Goal: Task Accomplishment & Management: Manage account settings

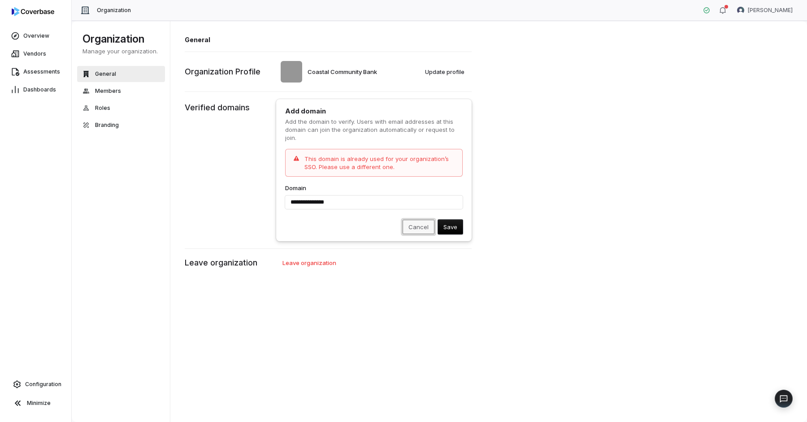
type input "**********"
click at [416, 230] on button "Cancel" at bounding box center [419, 227] width 32 height 14
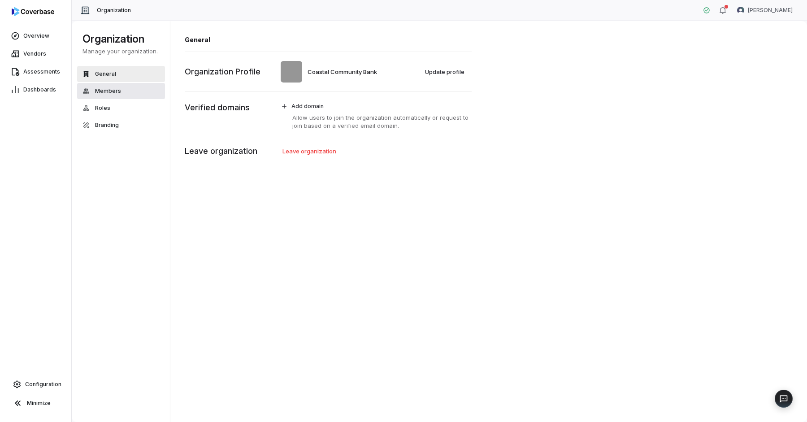
click at [116, 92] on span "Members" at bounding box center [108, 90] width 26 height 7
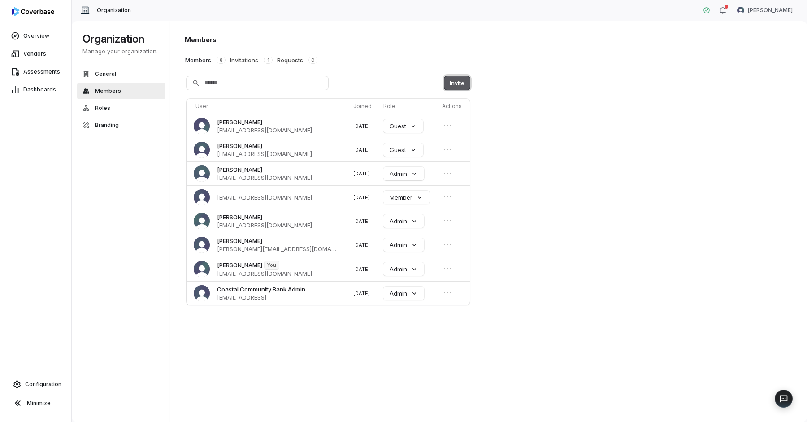
click at [456, 83] on button "Invite" at bounding box center [457, 82] width 26 height 13
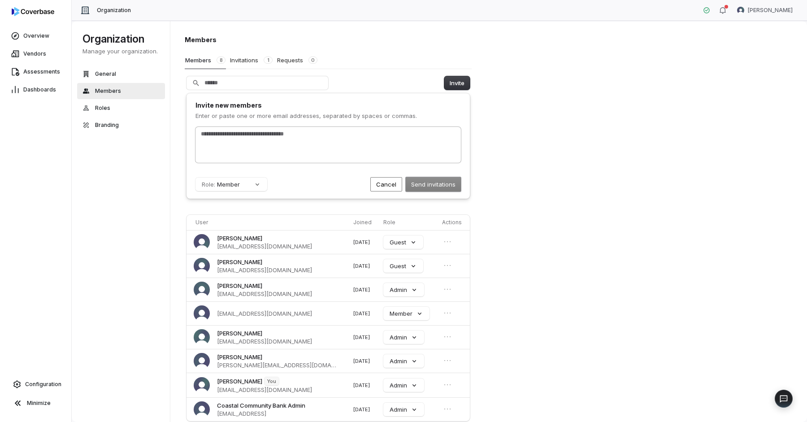
click at [320, 139] on div at bounding box center [327, 145] width 265 height 36
type input "**********"
click at [255, 188] on button "Role: Member" at bounding box center [231, 184] width 72 height 13
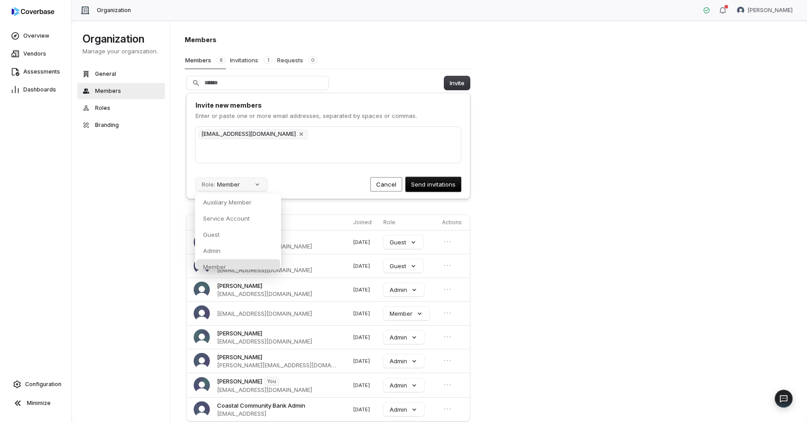
scroll to position [4, 0]
click at [243, 203] on div "Auxiliary Member" at bounding box center [238, 197] width 84 height 15
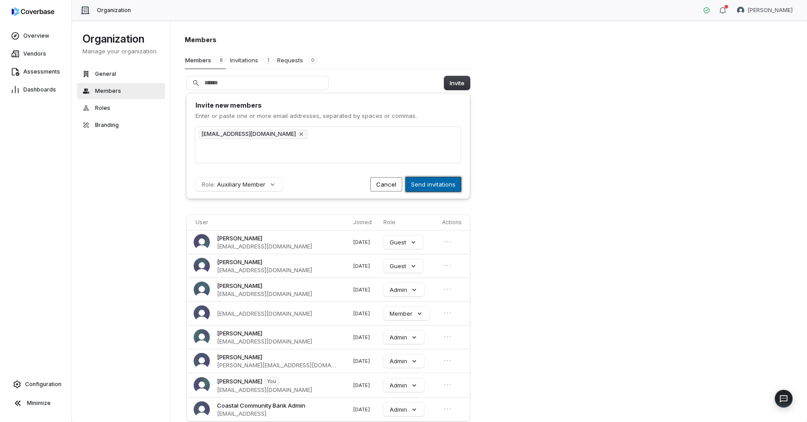
click at [441, 181] on button "Send invitations" at bounding box center [433, 184] width 55 height 14
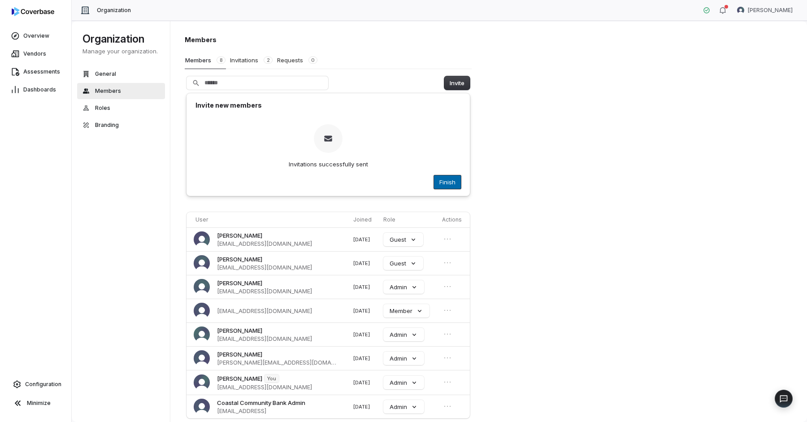
click at [450, 177] on button "Finish" at bounding box center [447, 181] width 27 height 13
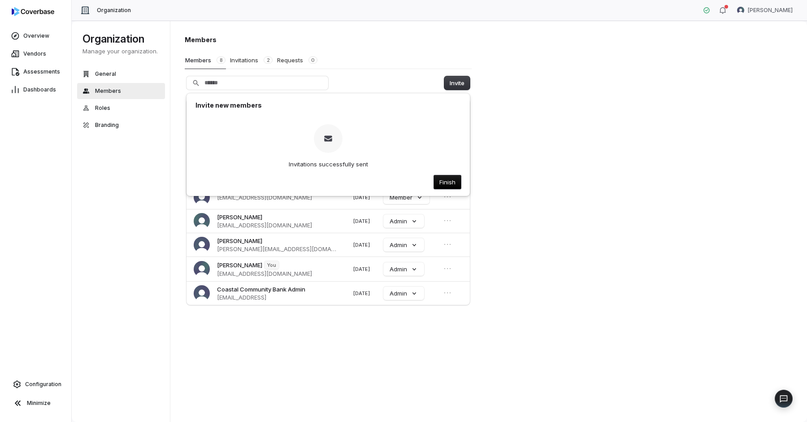
click at [571, 175] on div "Members Members 8 Invitations 2 Requests 0 Invite Invite new members Invitation…" at bounding box center [488, 222] width 637 height 402
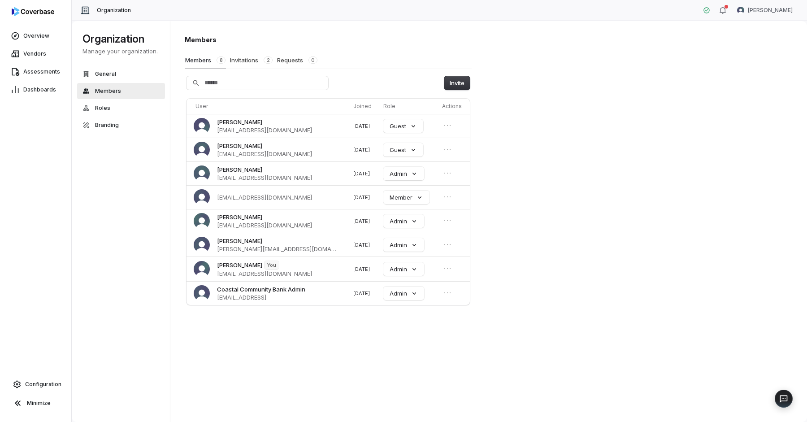
click at [546, 176] on div "Members Members 8 Invitations 2 Requests 0 Invite User Joined Role Actions Jaso…" at bounding box center [488, 222] width 637 height 402
click at [246, 54] on button "Invitations 2" at bounding box center [251, 60] width 43 height 17
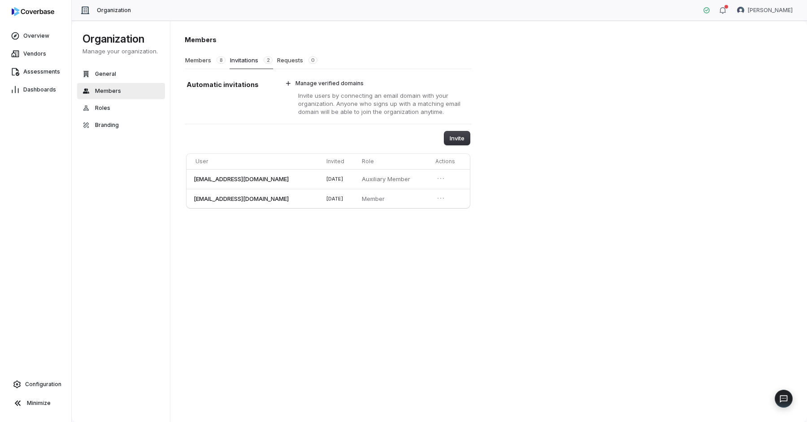
click at [527, 225] on div "Members Members 8 Invitations 2 Requests 0 Automatic invitations Manage verifie…" at bounding box center [488, 222] width 637 height 402
click at [210, 66] on button "Members 8" at bounding box center [205, 60] width 41 height 17
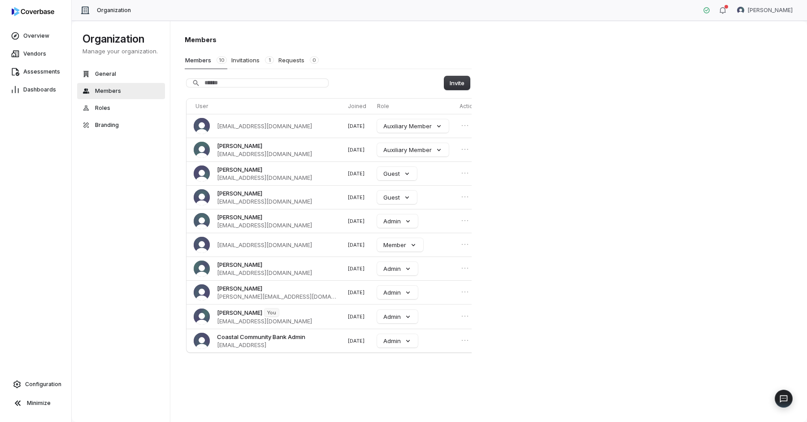
click at [408, 44] on h1 "Members" at bounding box center [328, 39] width 287 height 9
click at [113, 106] on button "Roles" at bounding box center [121, 108] width 88 height 16
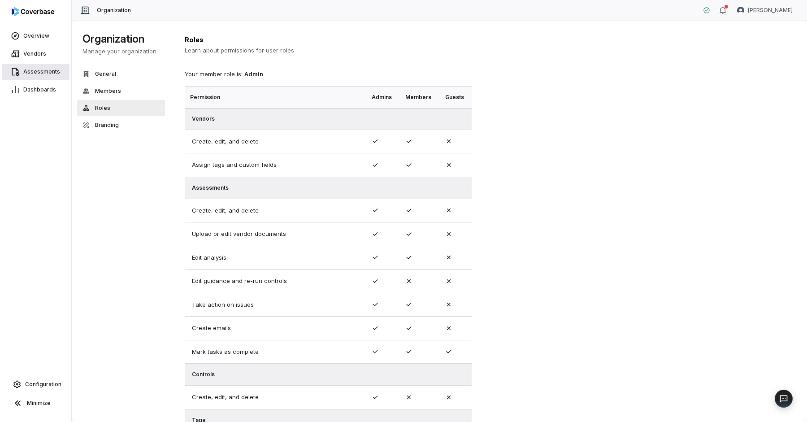
click at [32, 72] on span "Assessments" at bounding box center [41, 71] width 37 height 7
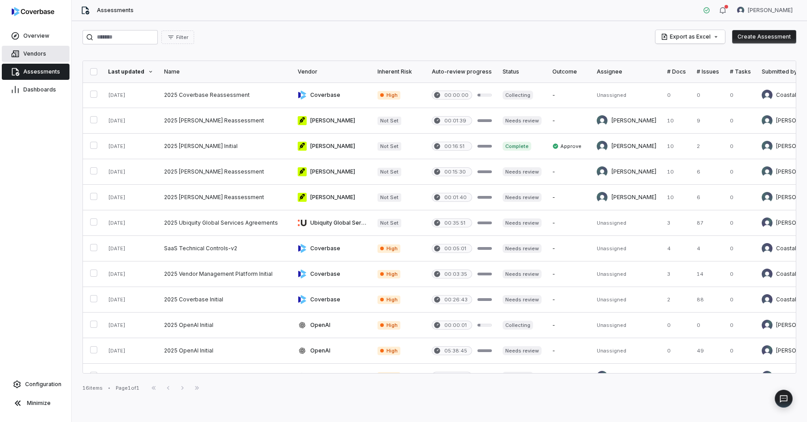
click at [42, 52] on span "Vendors" at bounding box center [34, 53] width 23 height 7
